Goal: Task Accomplishment & Management: Complete application form

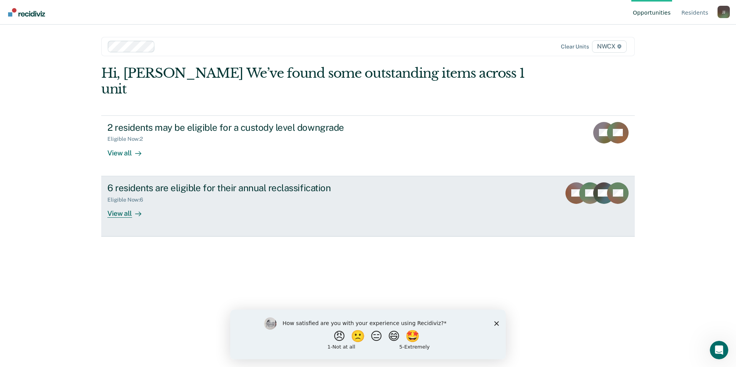
click at [168, 182] on div "6 residents are eligible for their annual reclassification" at bounding box center [242, 187] width 270 height 11
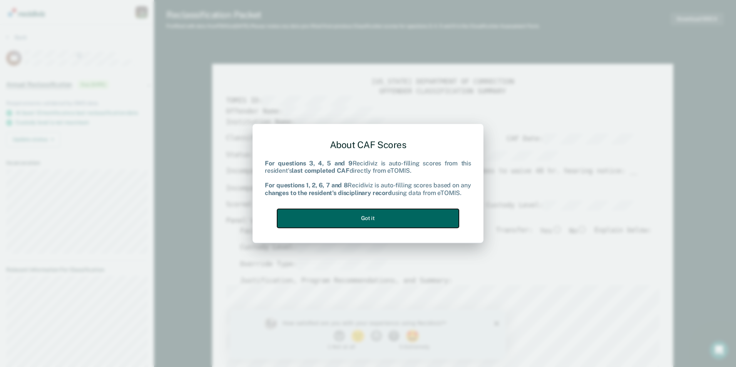
click at [378, 218] on button "Got it" at bounding box center [368, 218] width 182 height 19
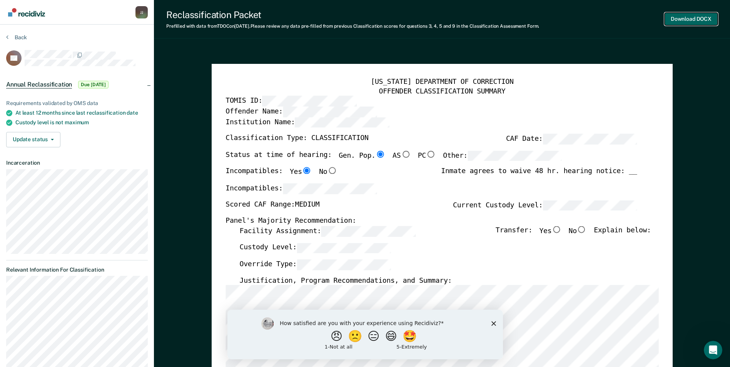
click at [686, 18] on button "Download DOCX" at bounding box center [691, 19] width 53 height 13
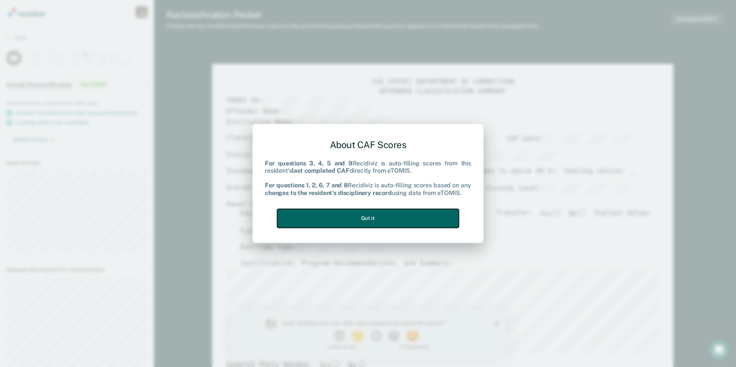
click at [374, 218] on button "Got it" at bounding box center [368, 218] width 182 height 19
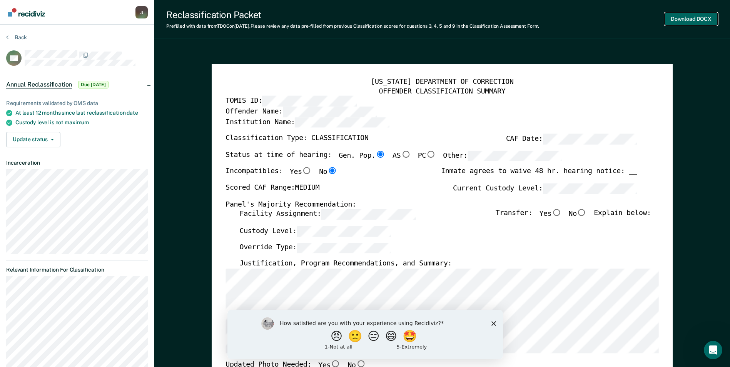
click at [695, 18] on button "Download DOCX" at bounding box center [691, 19] width 53 height 13
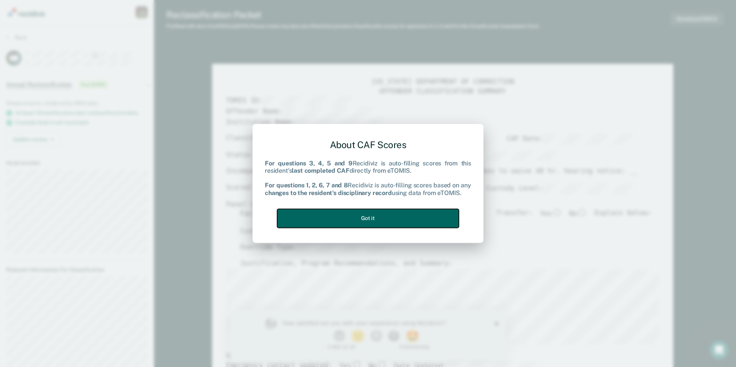
click at [375, 217] on button "Got it" at bounding box center [368, 218] width 182 height 19
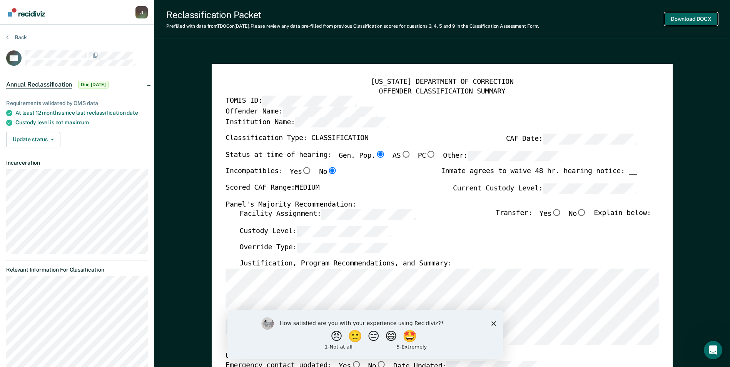
click at [692, 17] on button "Download DOCX" at bounding box center [691, 19] width 53 height 13
type textarea "x"
